Goal: Transaction & Acquisition: Purchase product/service

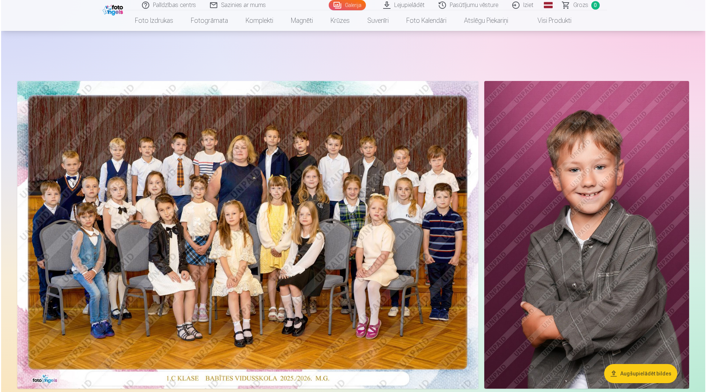
scroll to position [294, 0]
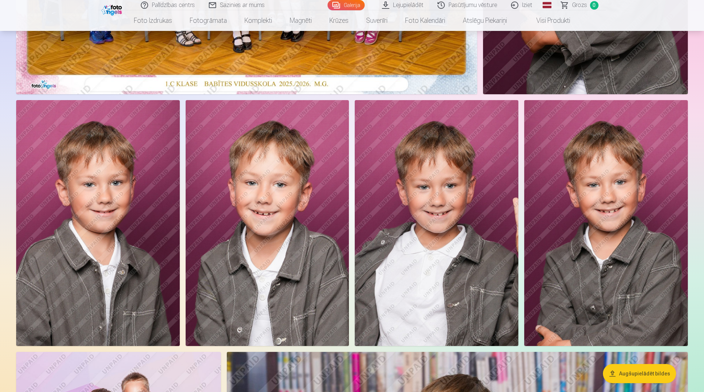
click at [640, 376] on button "Augšupielādēt bildes" at bounding box center [639, 373] width 73 height 19
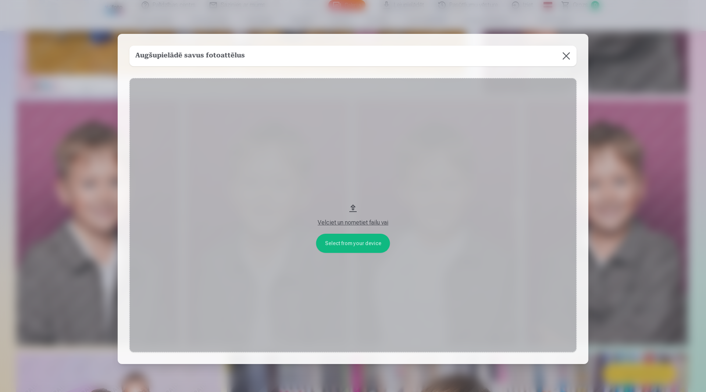
click at [355, 222] on div "Velciet un nometiet failu vai" at bounding box center [353, 222] width 432 height 9
click at [564, 56] on button at bounding box center [566, 56] width 21 height 21
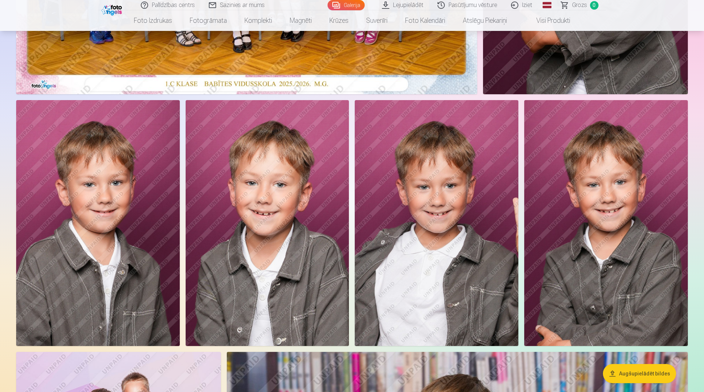
drag, startPoint x: 257, startPoint y: 226, endPoint x: 245, endPoint y: 218, distance: 15.2
click at [245, 218] on img at bounding box center [268, 222] width 164 height 245
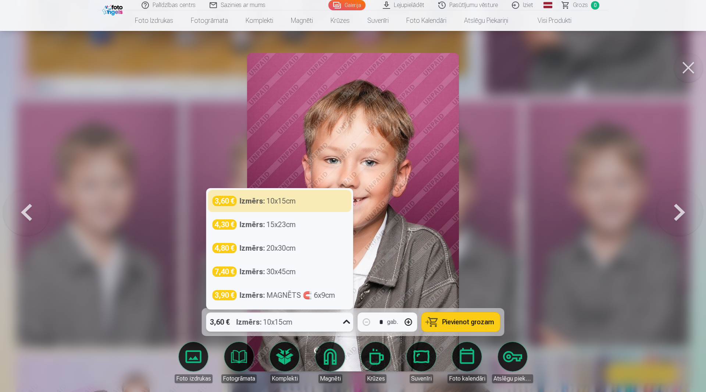
click at [345, 321] on icon at bounding box center [346, 322] width 7 height 4
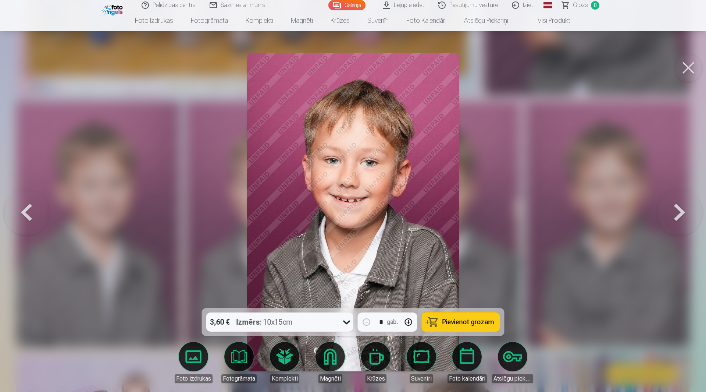
click at [423, 226] on img at bounding box center [353, 212] width 212 height 318
click at [475, 323] on span "Pievienot grozam" at bounding box center [468, 321] width 52 height 7
click at [584, 6] on span "Grozs" at bounding box center [580, 5] width 15 height 9
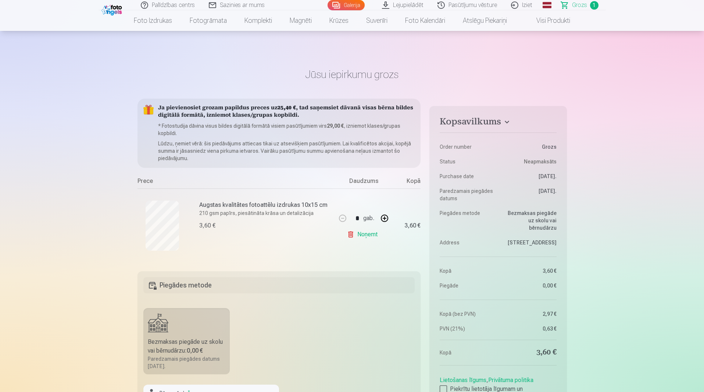
scroll to position [294, 0]
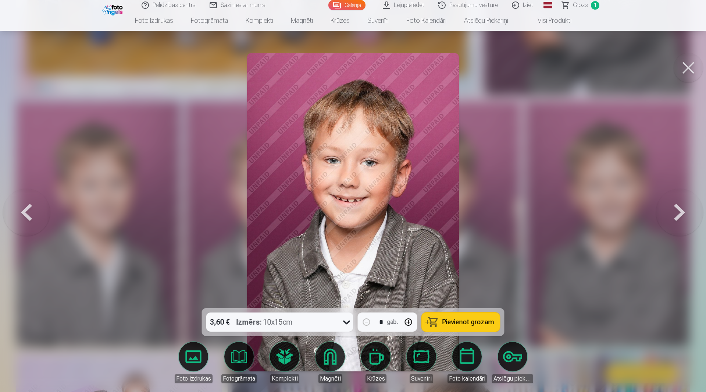
click at [682, 212] on button at bounding box center [679, 212] width 47 height 177
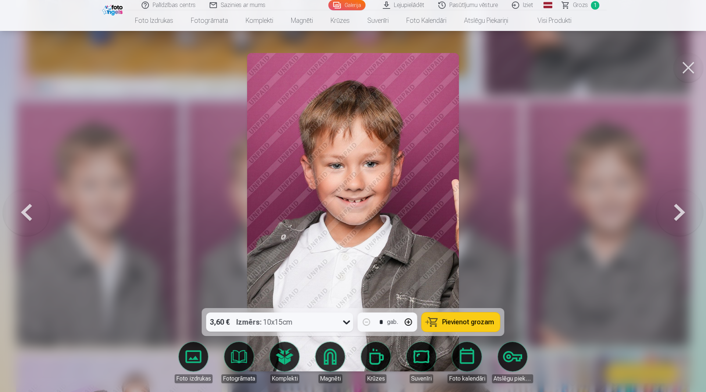
click at [682, 212] on button at bounding box center [679, 212] width 47 height 177
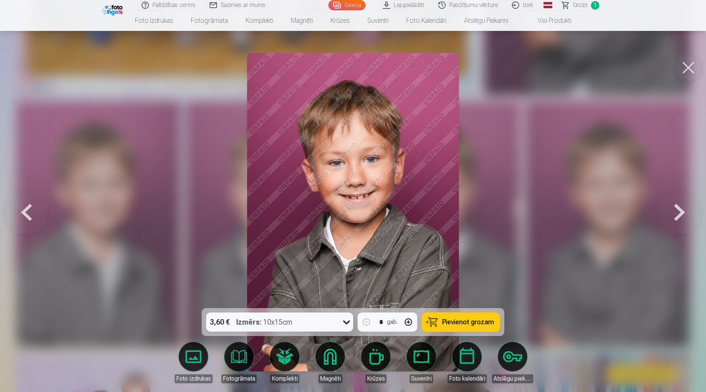
click at [687, 69] on button at bounding box center [688, 67] width 29 height 29
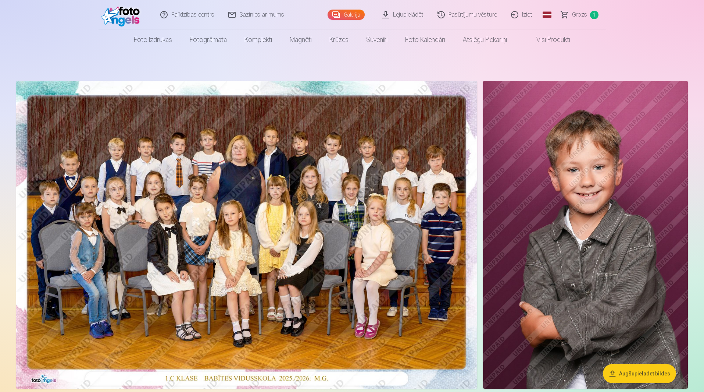
click at [628, 179] on img at bounding box center [585, 234] width 205 height 307
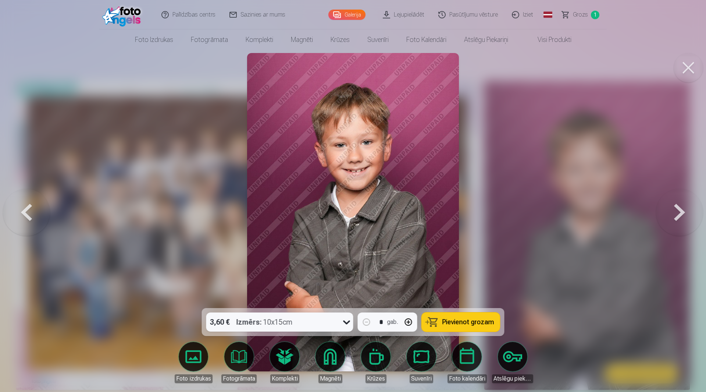
click at [455, 325] on span "Pievienot grozam" at bounding box center [468, 321] width 52 height 7
click at [674, 209] on button at bounding box center [679, 212] width 47 height 177
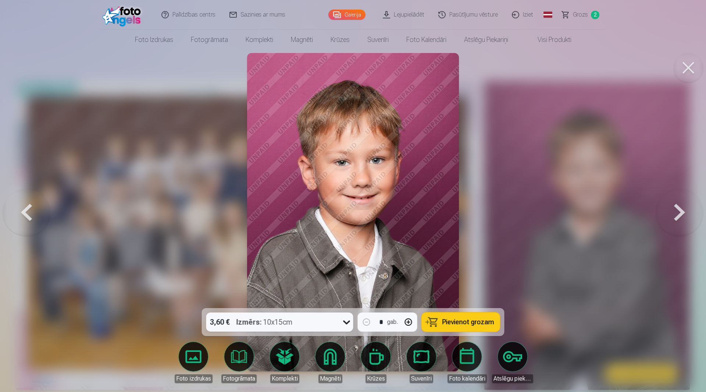
click at [674, 209] on button at bounding box center [679, 212] width 47 height 177
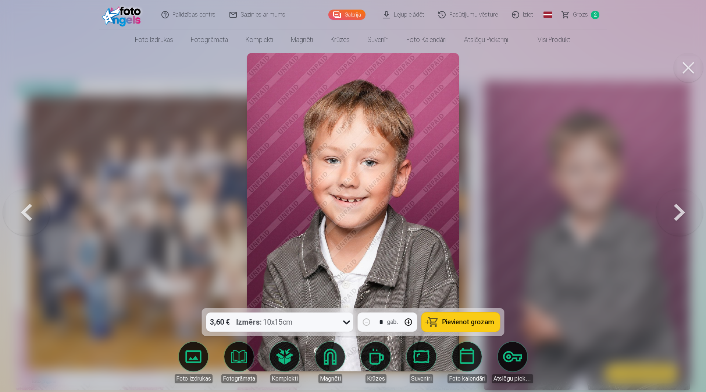
click at [480, 324] on span "Pievienot grozam" at bounding box center [468, 321] width 52 height 7
click at [679, 216] on button at bounding box center [679, 212] width 47 height 177
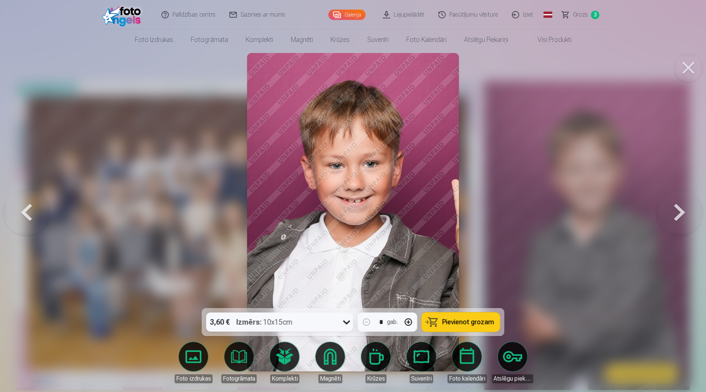
click at [679, 216] on button at bounding box center [679, 212] width 47 height 177
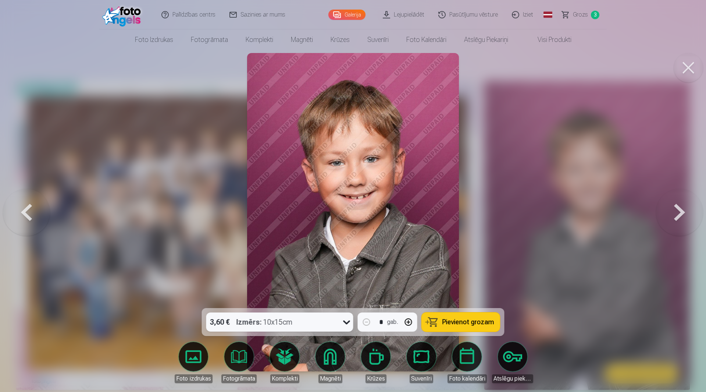
click at [465, 320] on span "Pievienot grozam" at bounding box center [468, 321] width 52 height 7
click at [680, 215] on button at bounding box center [679, 212] width 47 height 177
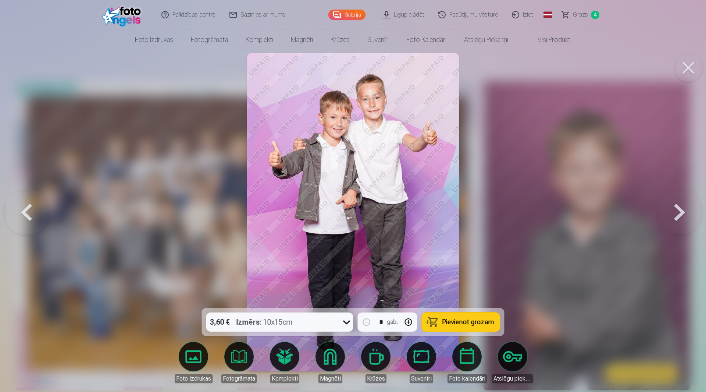
click at [680, 215] on button at bounding box center [679, 212] width 47 height 177
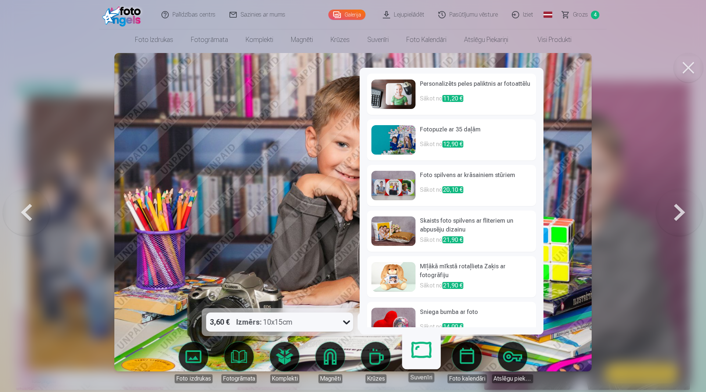
drag, startPoint x: 422, startPoint y: 343, endPoint x: 470, endPoint y: 322, distance: 52.2
click at [470, 322] on h6 "Sniega bumba ar foto" at bounding box center [476, 314] width 112 height 15
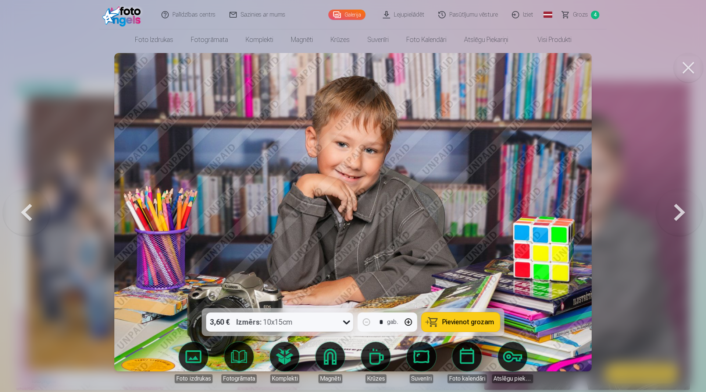
click at [474, 321] on span "Pievienot grozam" at bounding box center [468, 321] width 52 height 7
click at [683, 209] on button at bounding box center [679, 212] width 47 height 177
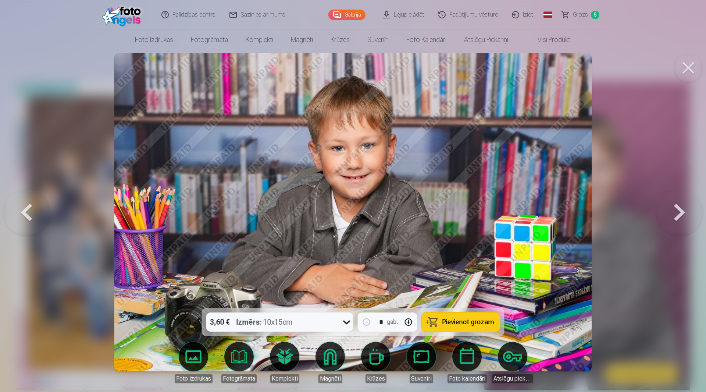
click at [680, 214] on button at bounding box center [679, 212] width 47 height 177
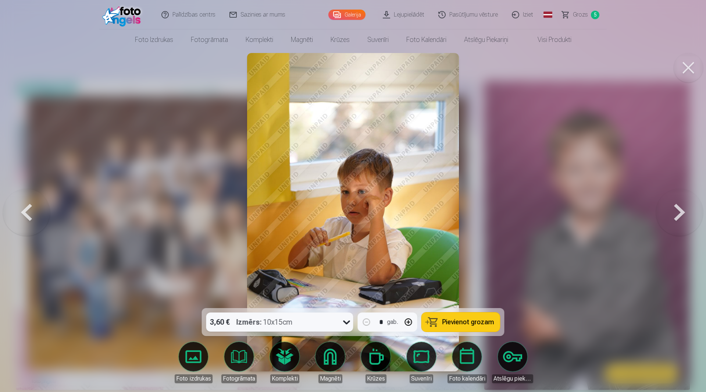
click at [680, 214] on button at bounding box center [679, 212] width 47 height 177
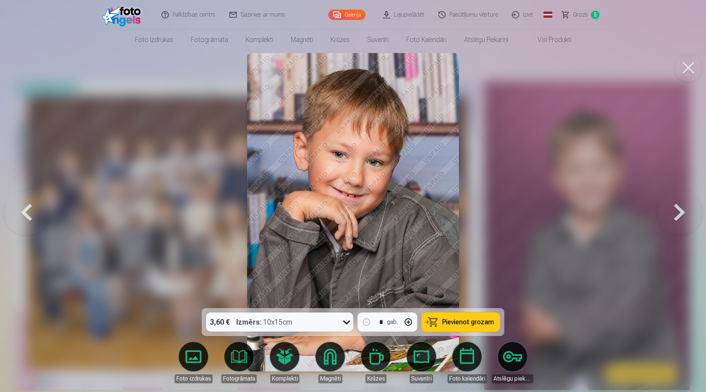
click at [468, 321] on span "Pievienot grozam" at bounding box center [468, 321] width 52 height 7
click at [680, 215] on button at bounding box center [679, 212] width 47 height 177
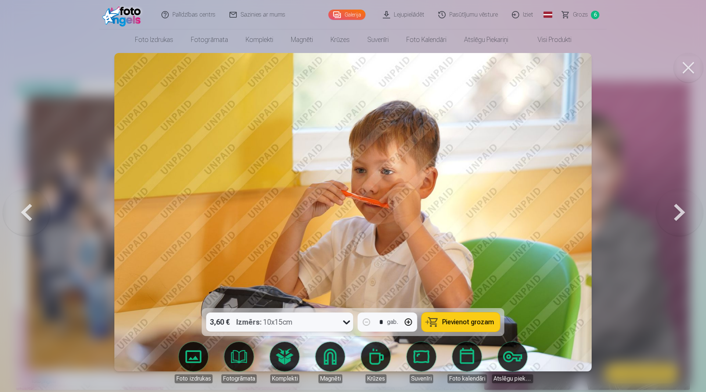
click at [680, 215] on button at bounding box center [679, 212] width 47 height 177
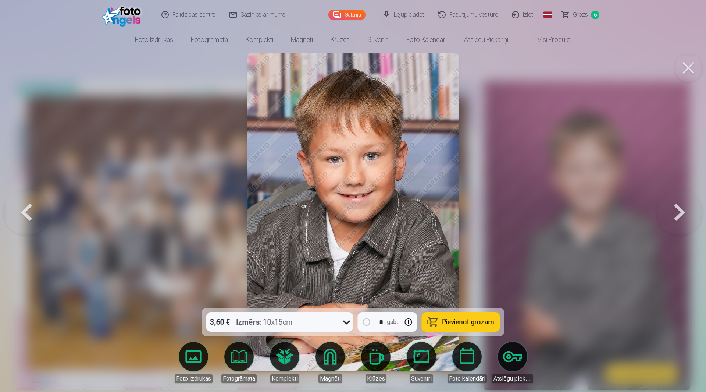
click at [463, 324] on span "Pievienot grozam" at bounding box center [468, 321] width 52 height 7
click at [679, 213] on button at bounding box center [679, 212] width 47 height 177
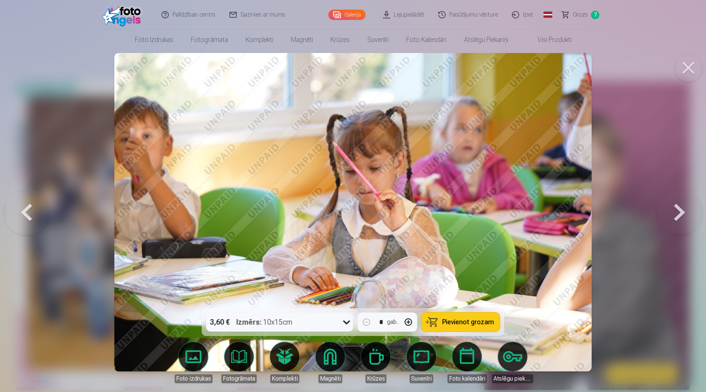
click at [679, 213] on button at bounding box center [679, 212] width 47 height 177
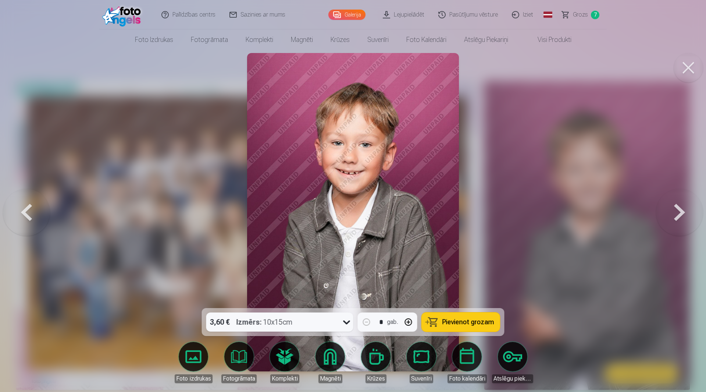
click at [476, 324] on span "Pievienot grozam" at bounding box center [468, 321] width 52 height 7
click at [678, 215] on button at bounding box center [679, 212] width 47 height 177
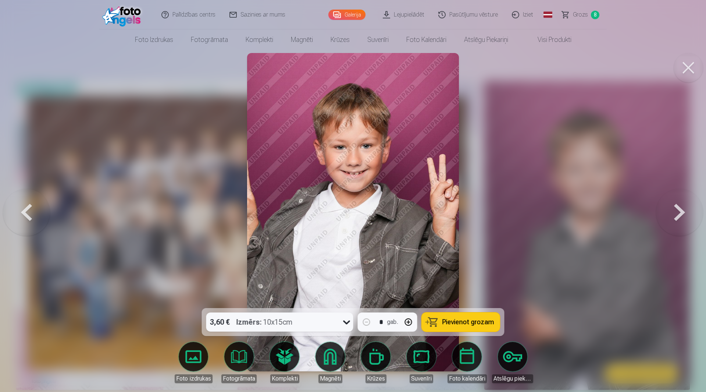
click at [471, 321] on span "Pievienot grozam" at bounding box center [468, 321] width 52 height 7
click at [680, 211] on button at bounding box center [679, 212] width 47 height 177
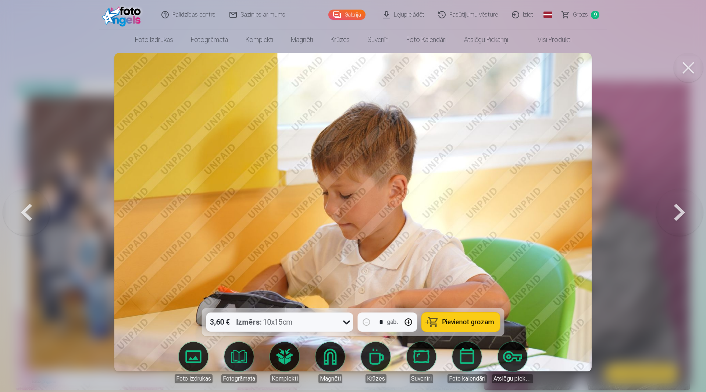
click at [680, 211] on button at bounding box center [679, 212] width 47 height 177
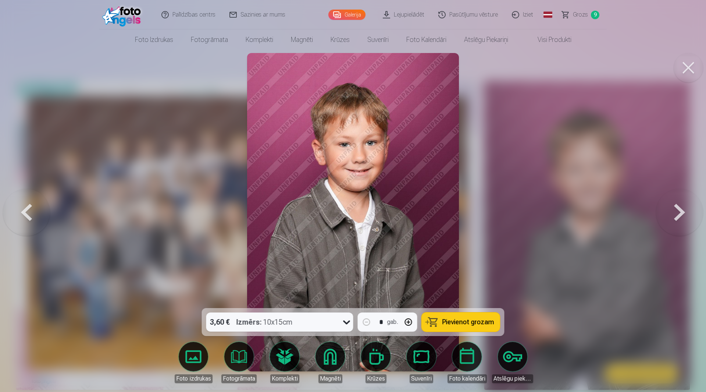
click at [680, 211] on button at bounding box center [679, 212] width 47 height 177
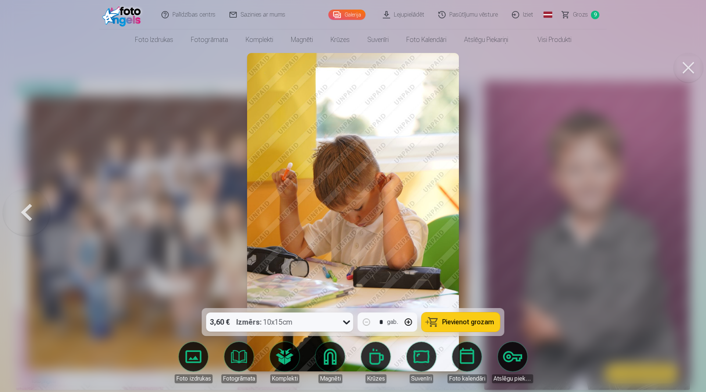
click at [580, 14] on span "Grozs" at bounding box center [580, 14] width 15 height 9
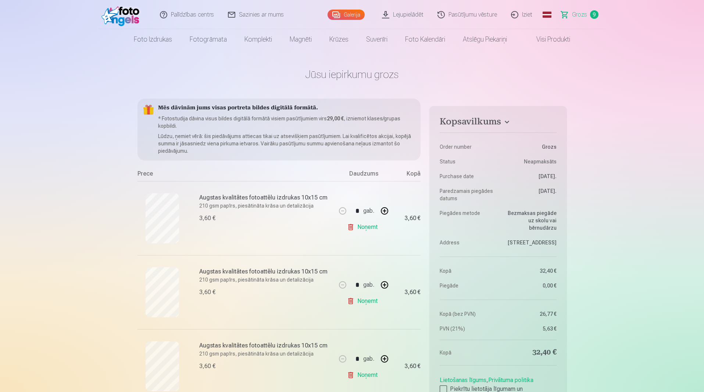
scroll to position [37, 0]
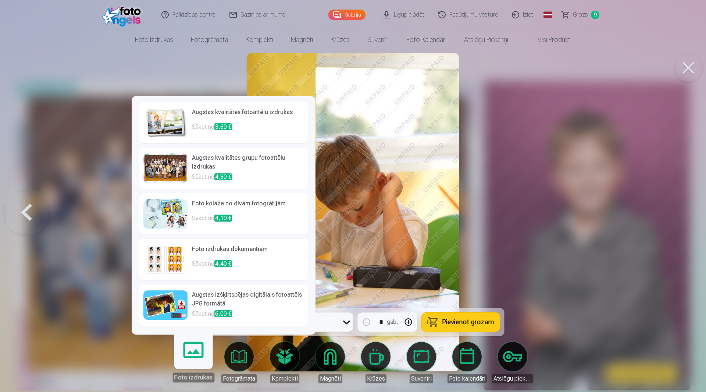
click at [168, 164] on div at bounding box center [165, 167] width 44 height 29
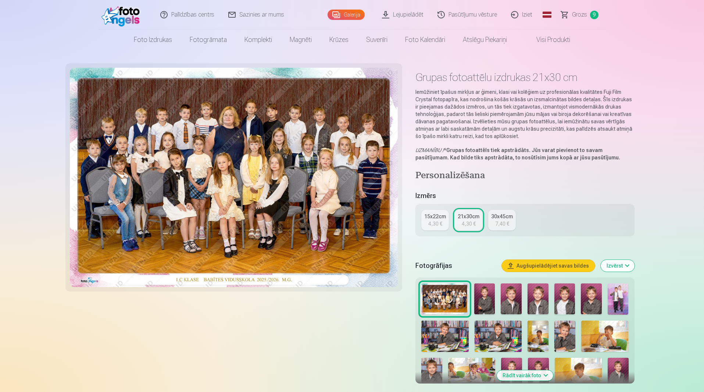
click at [282, 214] on img at bounding box center [234, 177] width 328 height 219
click at [470, 224] on div "4,30 €" at bounding box center [469, 223] width 14 height 7
click at [440, 299] on img at bounding box center [444, 298] width 47 height 31
click at [317, 207] on img at bounding box center [234, 177] width 328 height 219
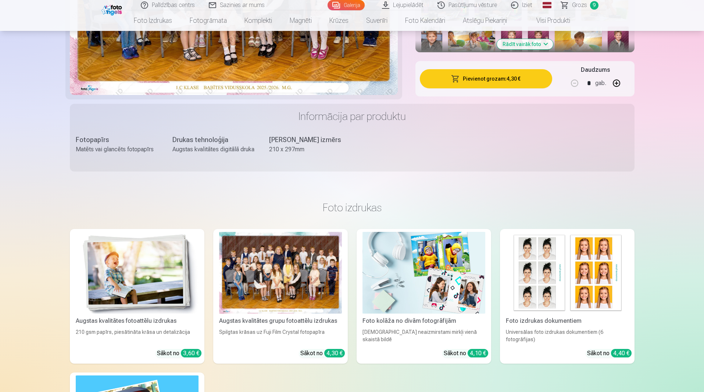
scroll to position [74, 0]
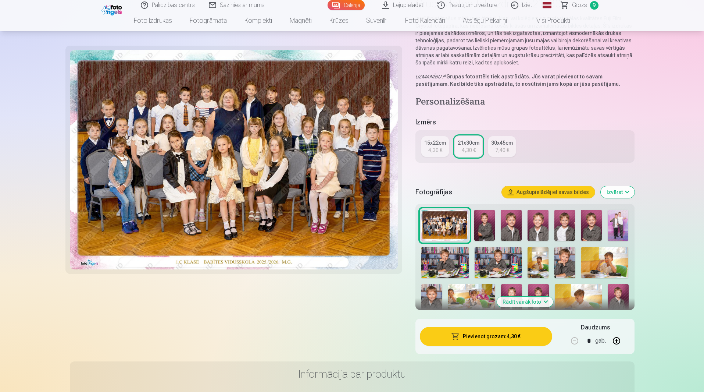
click at [499, 146] on div "7,40 €" at bounding box center [502, 149] width 14 height 7
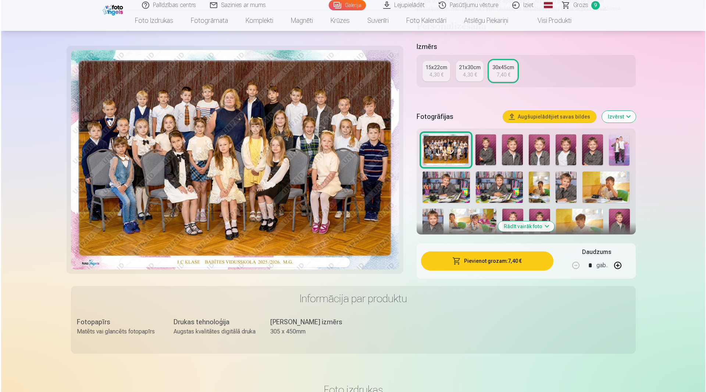
scroll to position [147, 0]
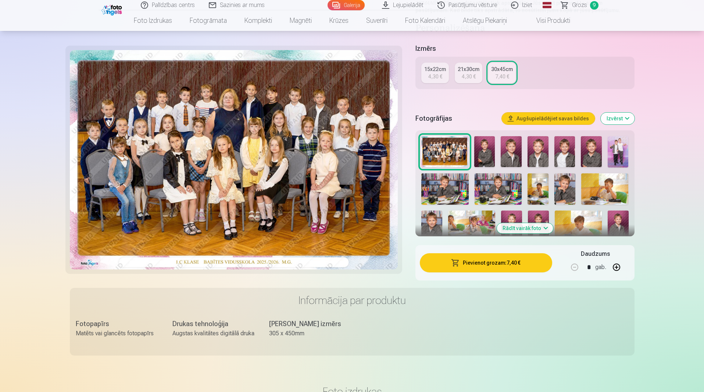
click at [478, 264] on button "Pievienot grozam : 7,40 €" at bounding box center [486, 262] width 132 height 19
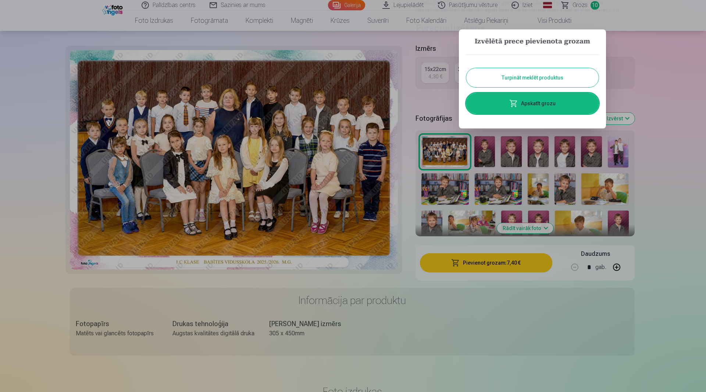
click at [528, 103] on link "Apskatīt grozu" at bounding box center [532, 103] width 132 height 21
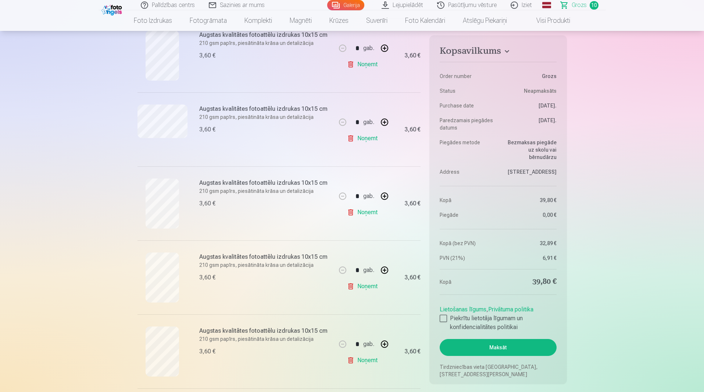
scroll to position [368, 0]
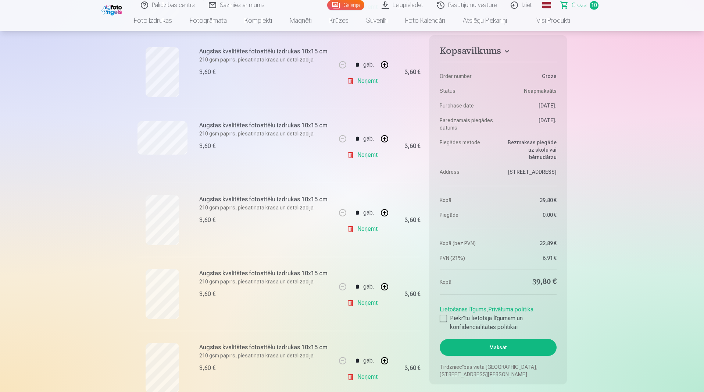
click at [371, 155] on link "Noņemt" at bounding box center [363, 154] width 33 height 15
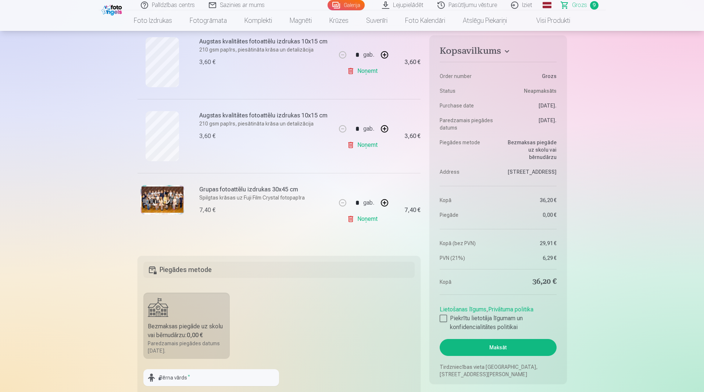
scroll to position [588, 0]
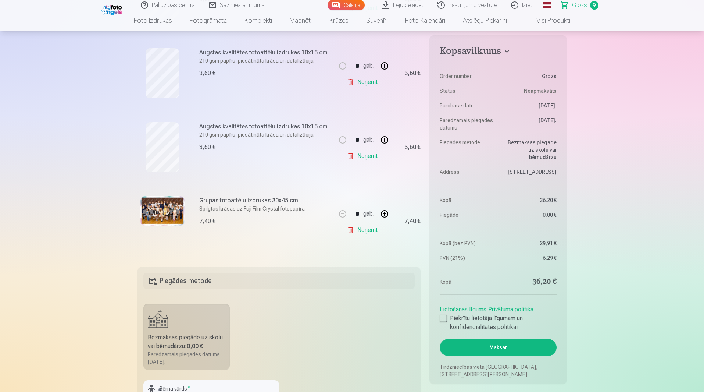
click at [367, 82] on link "Noņemt" at bounding box center [363, 82] width 33 height 15
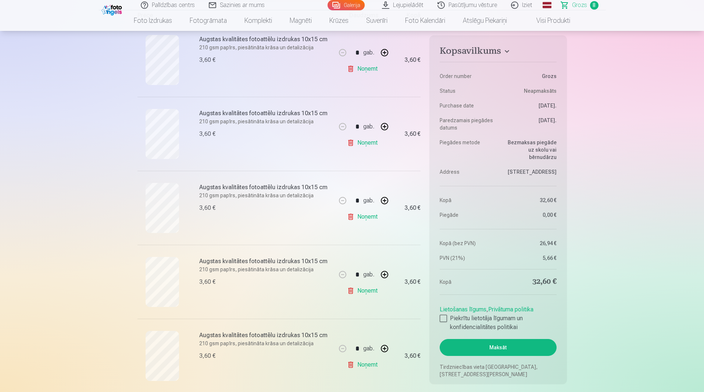
scroll to position [184, 0]
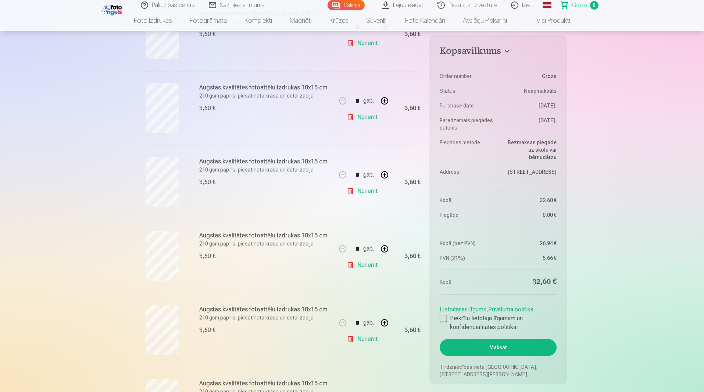
click at [366, 118] on link "Noņemt" at bounding box center [363, 117] width 33 height 15
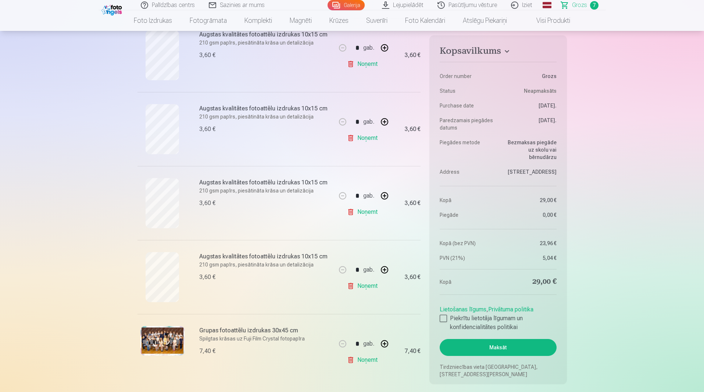
scroll to position [331, 0]
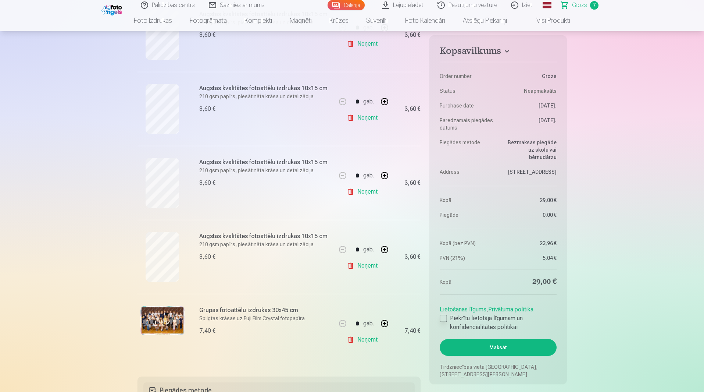
click at [446, 317] on div at bounding box center [443, 317] width 7 height 7
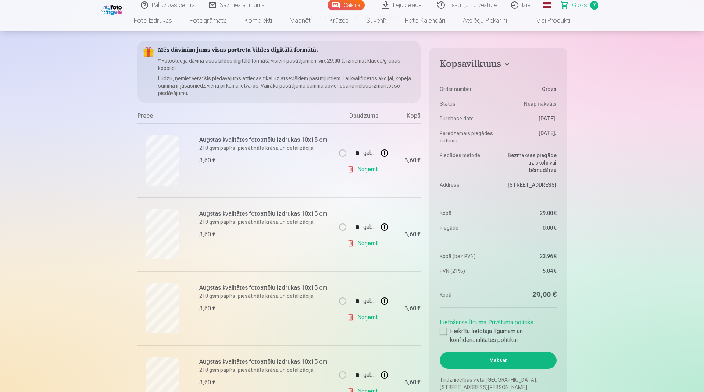
scroll to position [37, 0]
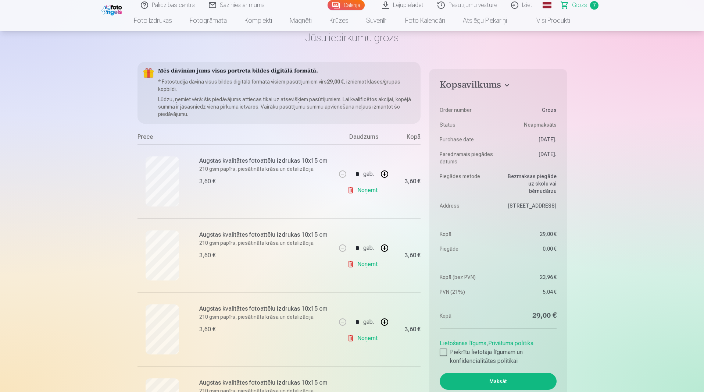
click at [236, 6] on link "Sazinies ar mums" at bounding box center [237, 5] width 70 height 10
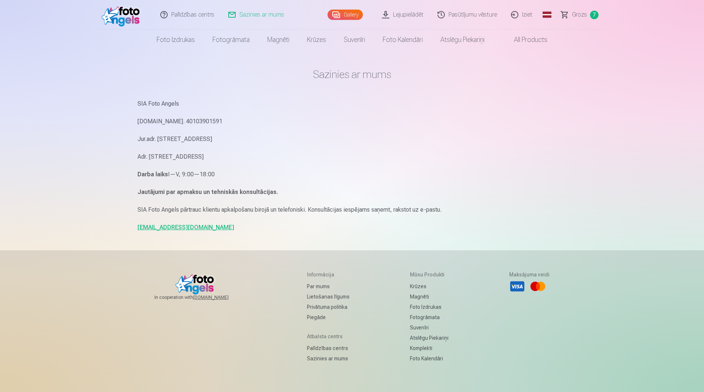
click at [164, 228] on link "info@fotoangels.lv" at bounding box center [186, 227] width 97 height 7
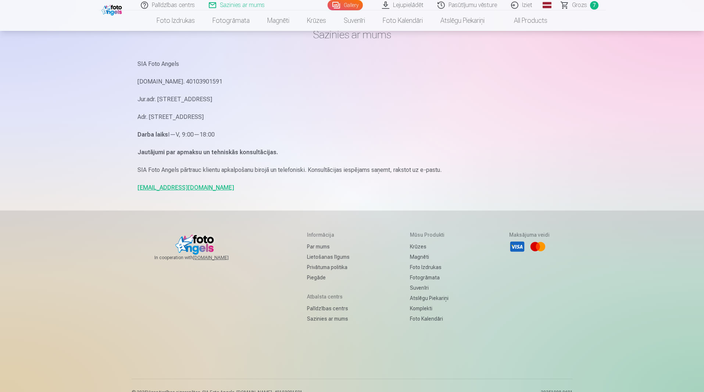
scroll to position [61, 0]
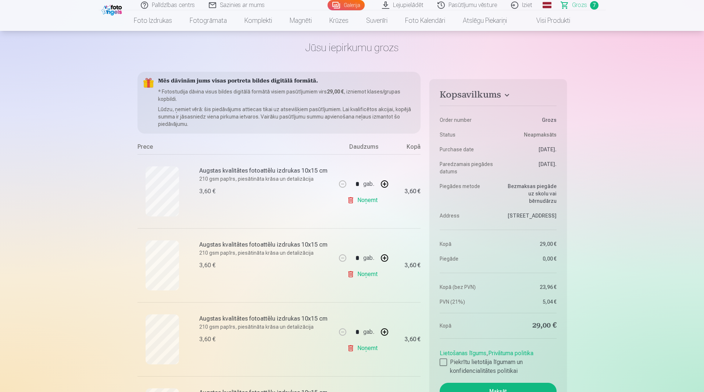
scroll to position [64, 0]
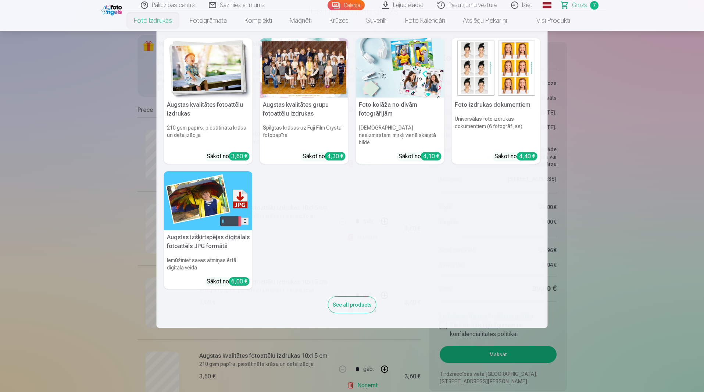
click at [154, 20] on link "Foto izdrukas" at bounding box center [153, 20] width 56 height 21
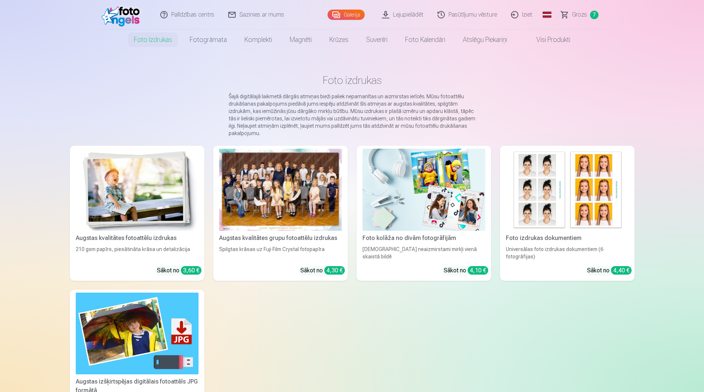
click at [287, 212] on div at bounding box center [280, 190] width 123 height 82
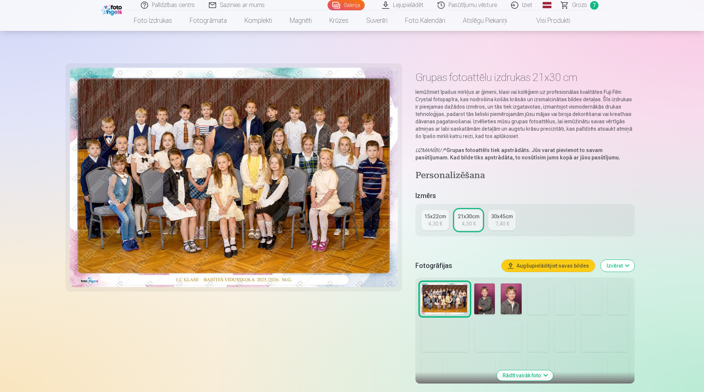
scroll to position [147, 0]
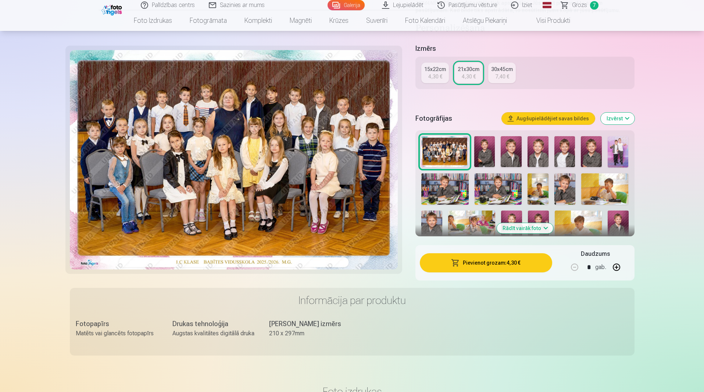
click at [505, 190] on img at bounding box center [498, 189] width 47 height 32
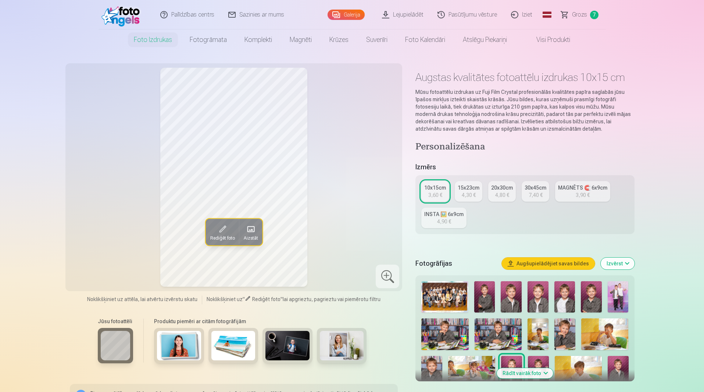
click at [452, 329] on img at bounding box center [444, 334] width 47 height 32
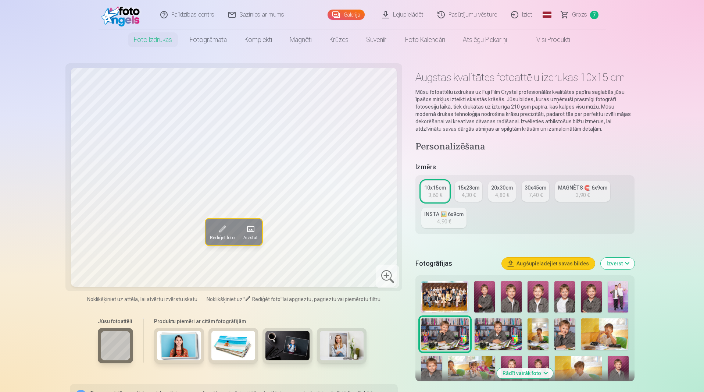
click at [492, 331] on img at bounding box center [498, 334] width 47 height 32
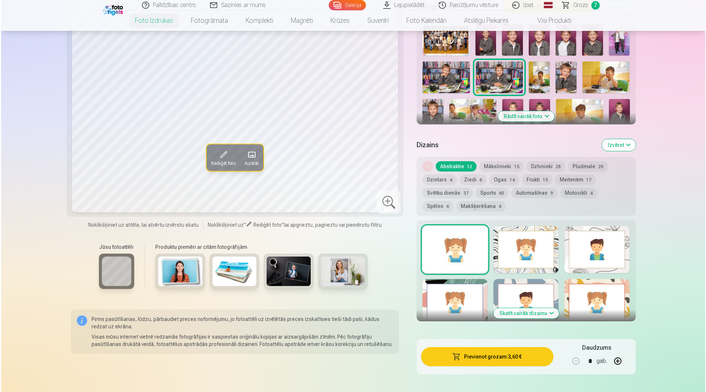
scroll to position [294, 0]
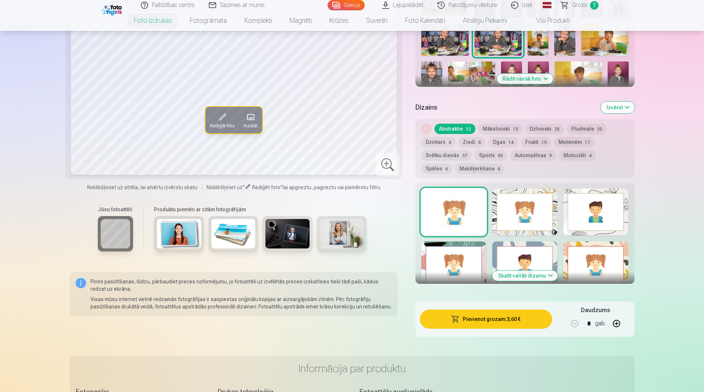
click at [481, 324] on button "Pievienot grozam : 3,60 €" at bounding box center [486, 318] width 132 height 19
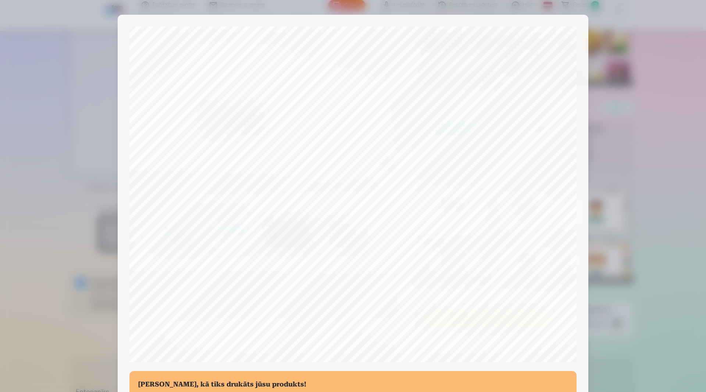
scroll to position [138, 0]
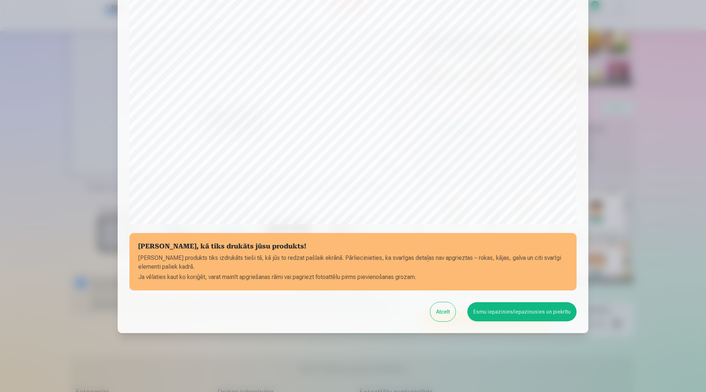
click at [531, 311] on button "Esmu iepazinies/iepazinusies un piekrītu" at bounding box center [521, 311] width 109 height 19
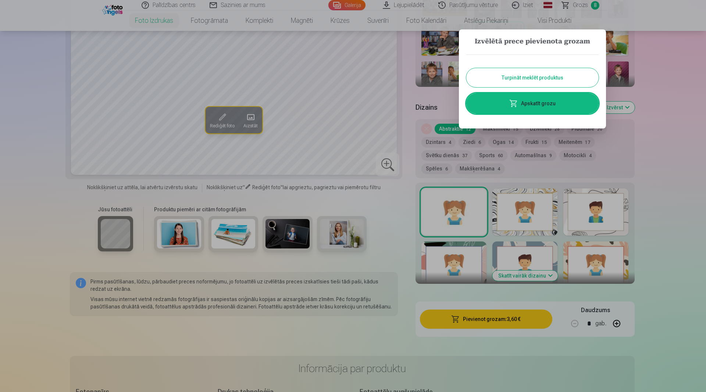
click at [531, 102] on link "Apskatīt grozu" at bounding box center [532, 103] width 132 height 21
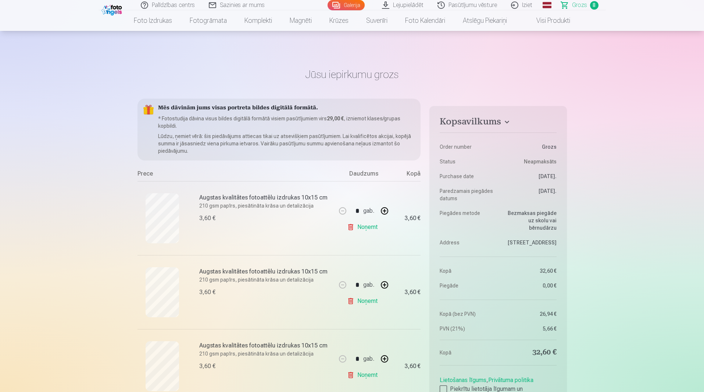
scroll to position [37, 0]
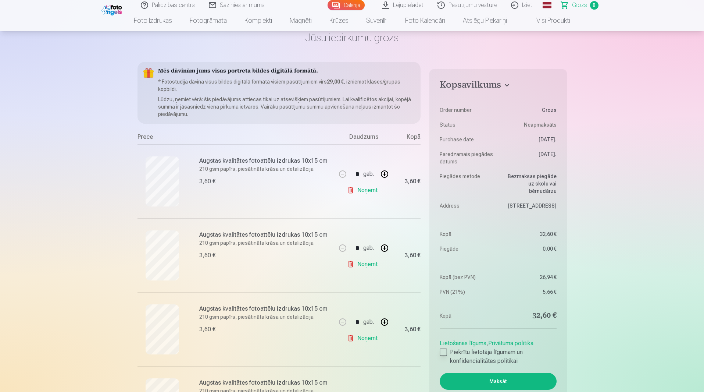
click at [442, 350] on div at bounding box center [443, 351] width 7 height 7
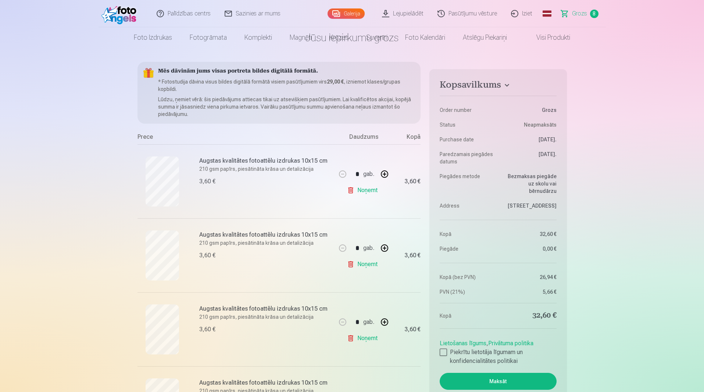
scroll to position [0, 0]
